Goal: Information Seeking & Learning: Learn about a topic

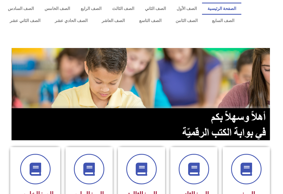
click at [223, 20] on link "الصف السابع" at bounding box center [223, 21] width 37 height 12
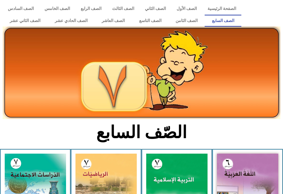
click at [184, 175] on img at bounding box center [176, 192] width 61 height 77
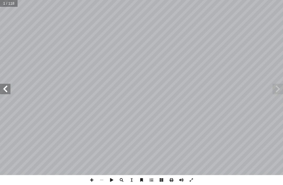
click at [281, 89] on span at bounding box center [278, 89] width 10 height 10
click at [281, 85] on span at bounding box center [278, 89] width 10 height 10
click at [279, 90] on span at bounding box center [278, 89] width 10 height 10
click at [280, 92] on span at bounding box center [278, 89] width 10 height 10
click at [6, 88] on span at bounding box center [5, 89] width 10 height 10
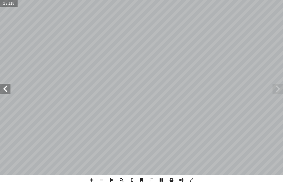
click at [8, 93] on span at bounding box center [5, 89] width 10 height 10
click at [10, 91] on span at bounding box center [5, 89] width 10 height 10
click at [4, 87] on span at bounding box center [5, 89] width 10 height 10
click at [9, 90] on span at bounding box center [5, 89] width 10 height 10
click at [10, 87] on span at bounding box center [5, 89] width 10 height 10
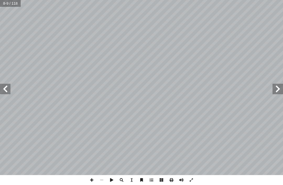
click at [7, 88] on span at bounding box center [5, 89] width 10 height 10
click at [8, 88] on span at bounding box center [5, 89] width 10 height 10
click at [9, 89] on span at bounding box center [5, 89] width 10 height 10
click at [275, 93] on span at bounding box center [278, 89] width 10 height 10
click at [276, 94] on span at bounding box center [278, 89] width 10 height 10
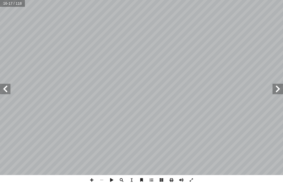
click at [276, 93] on span at bounding box center [278, 89] width 10 height 10
click at [276, 92] on span at bounding box center [278, 89] width 10 height 10
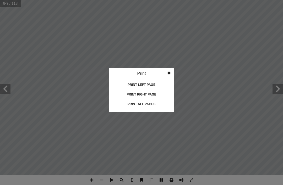
click at [142, 104] on div "Print all pages" at bounding box center [141, 104] width 52 height 8
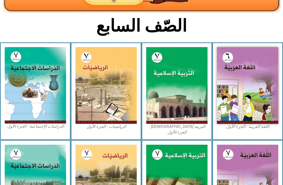
scroll to position [106, 0]
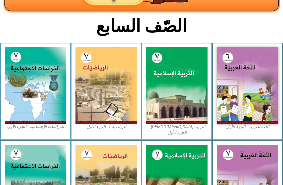
click at [7, 156] on img at bounding box center [35, 183] width 61 height 77
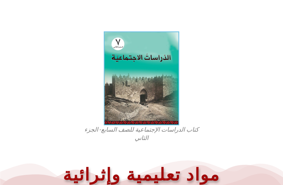
scroll to position [123, 0]
